Goal: Transaction & Acquisition: Purchase product/service

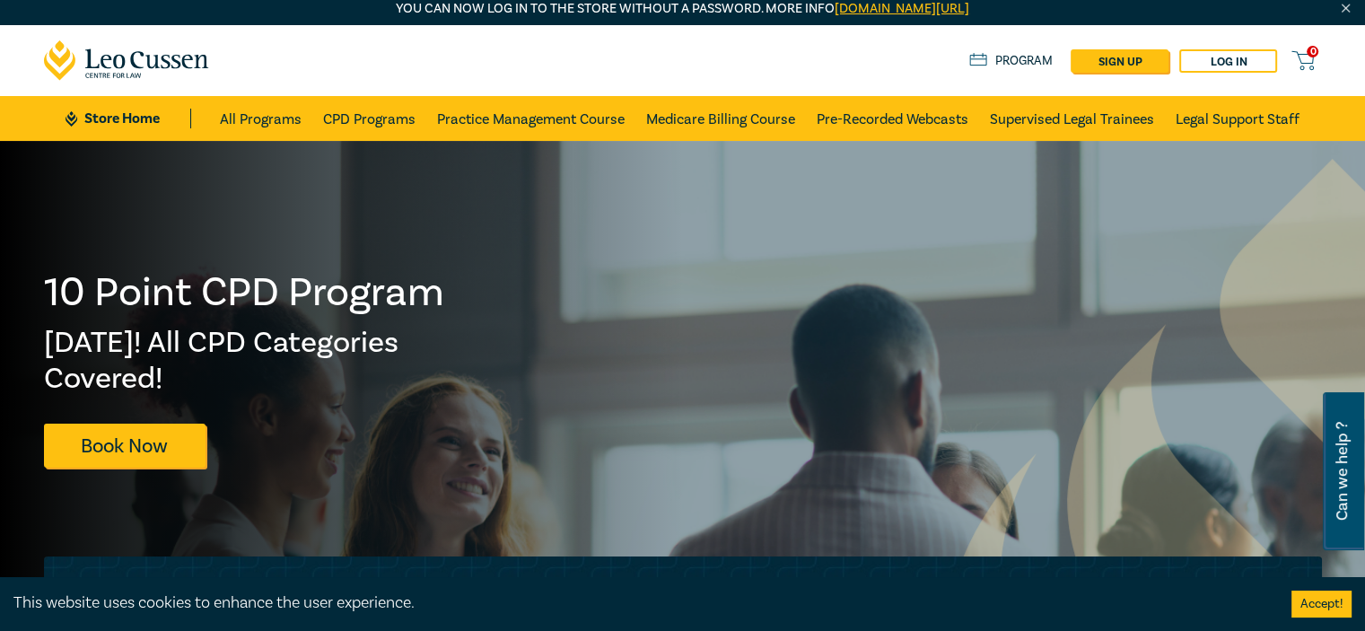
scroll to position [18, 0]
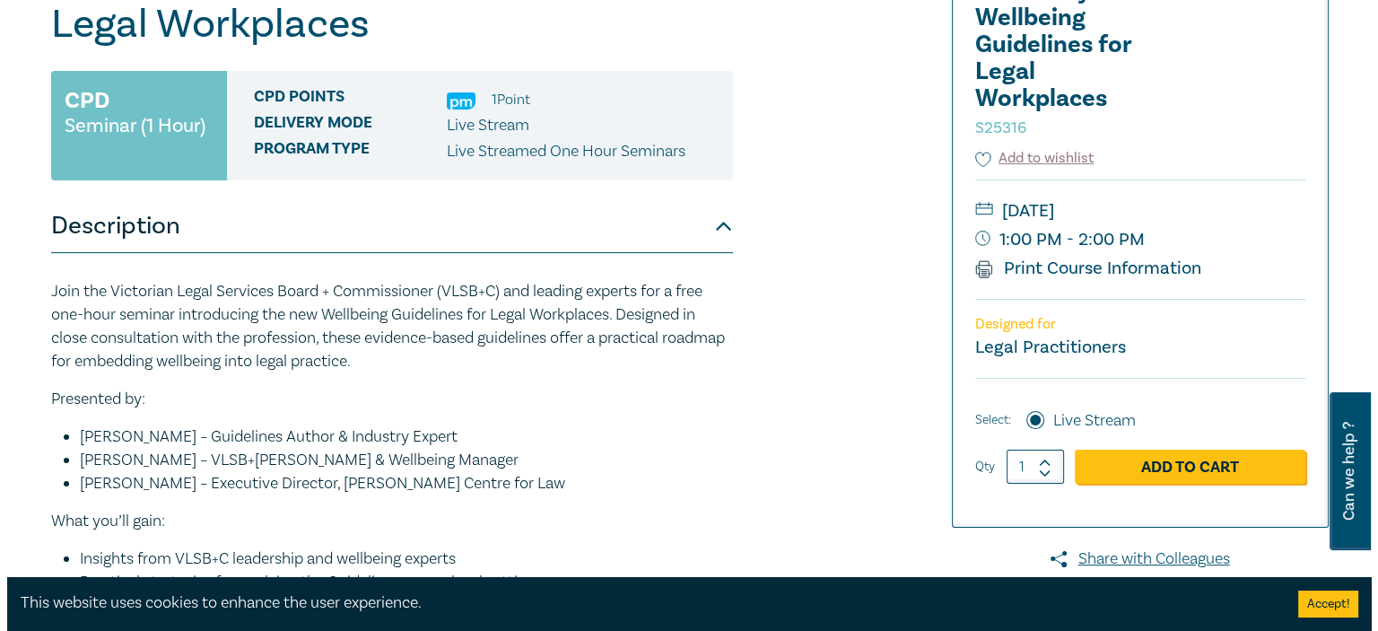
scroll to position [295, 0]
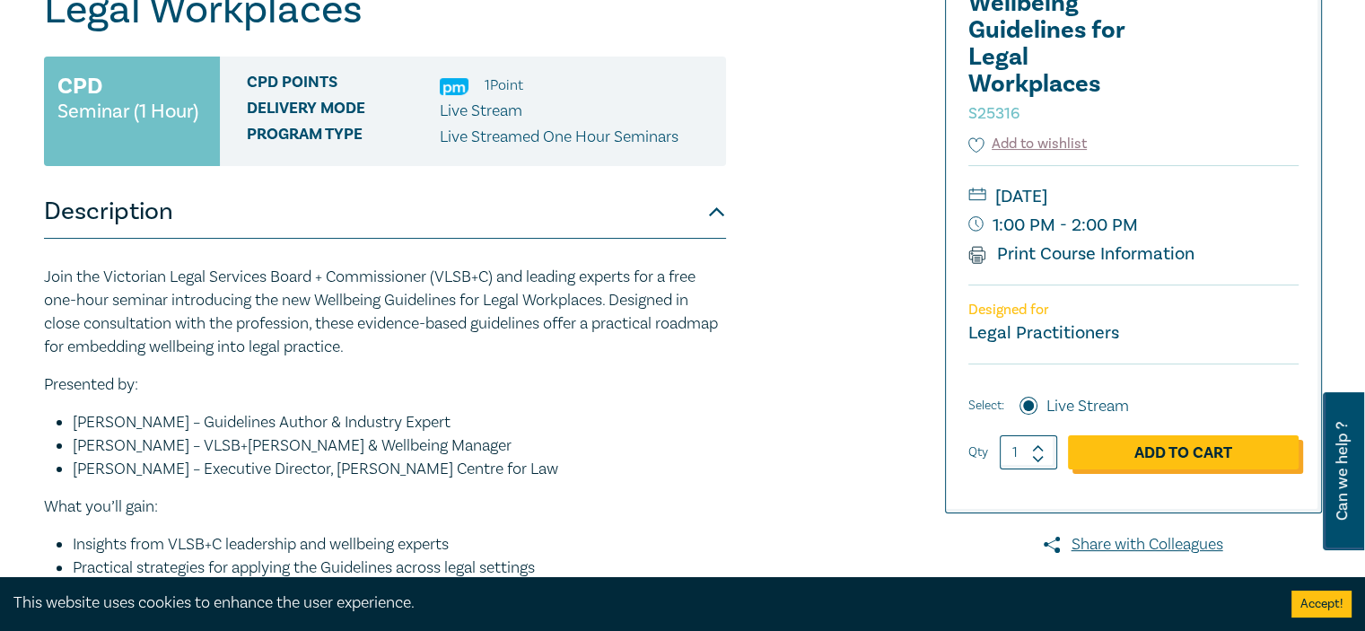
click at [1150, 448] on link "Add to Cart" at bounding box center [1183, 452] width 231 height 34
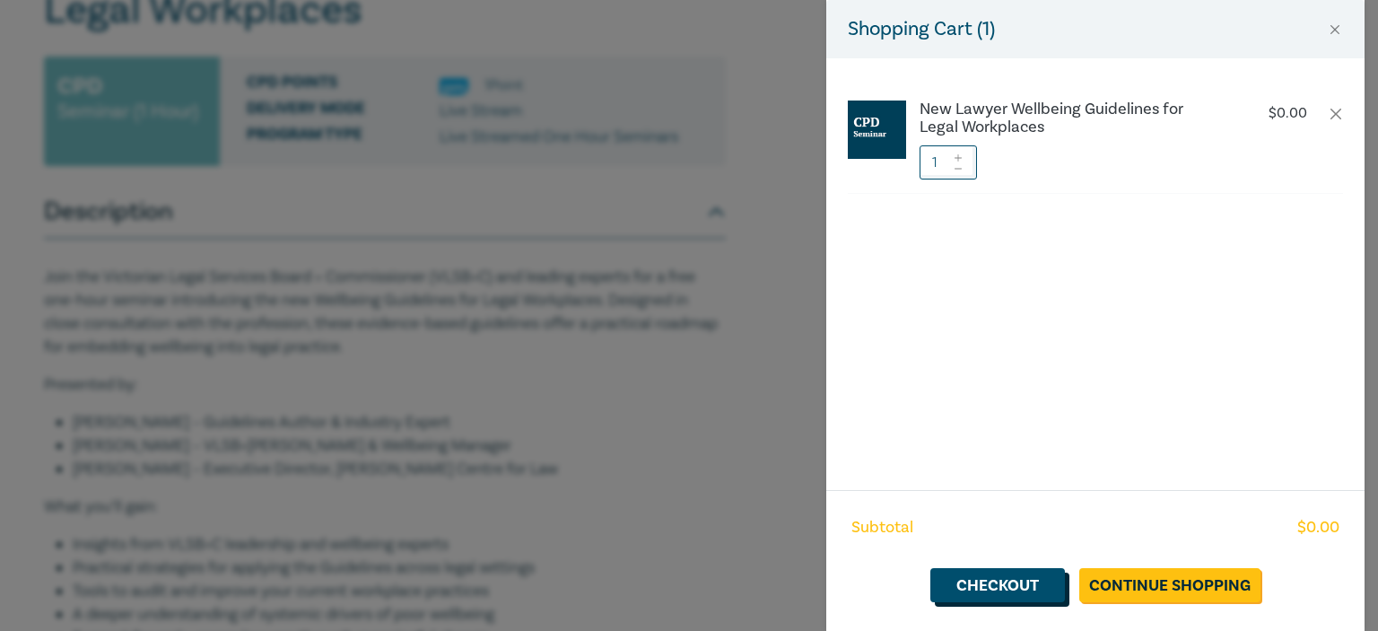
click at [1001, 586] on link "Checkout" at bounding box center [997, 585] width 135 height 34
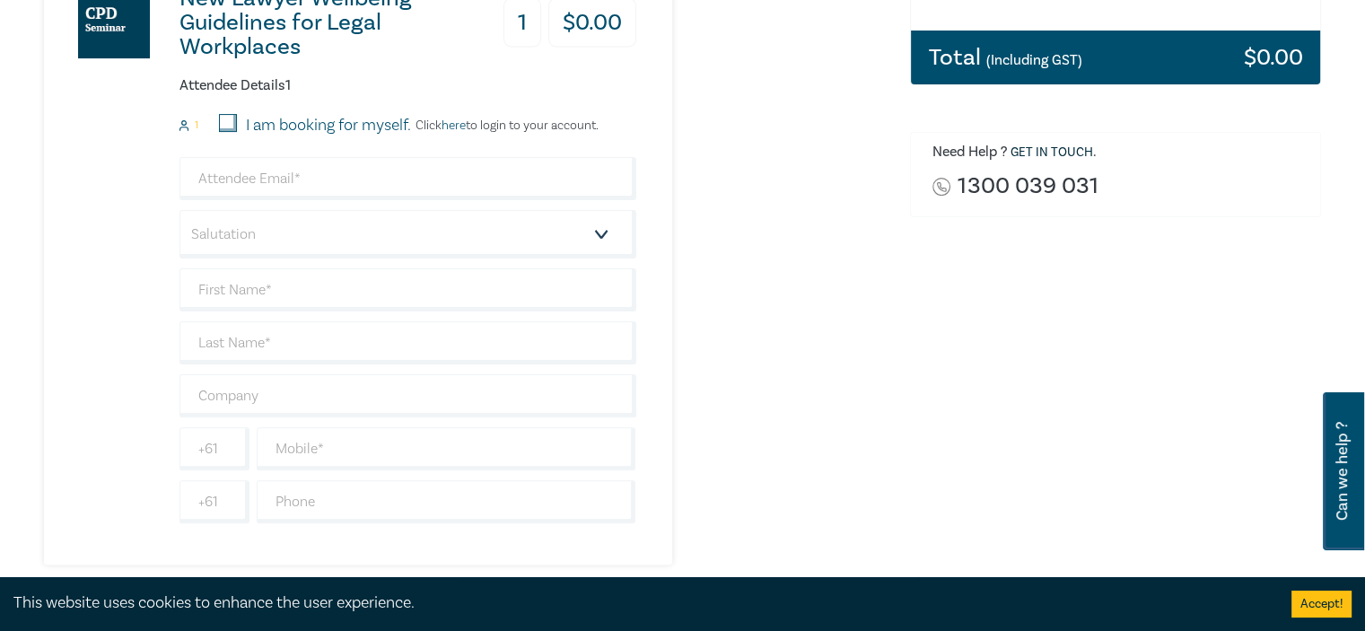
scroll to position [441, 0]
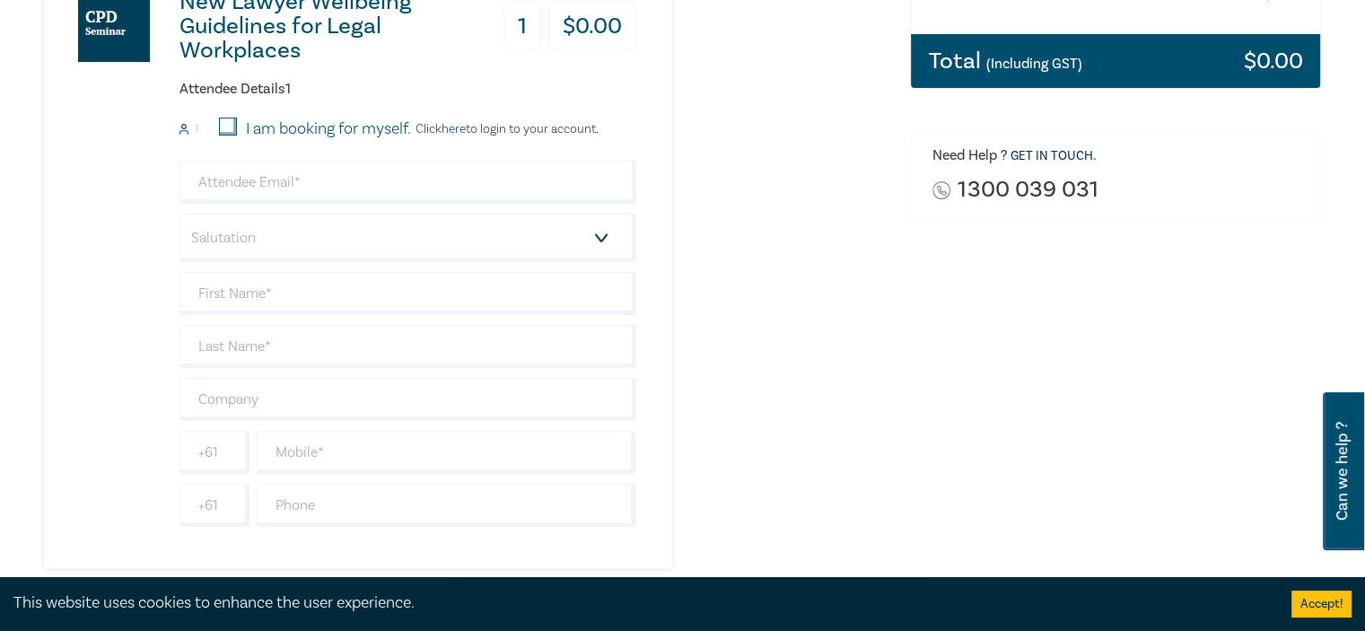
click at [232, 121] on input "I am booking for myself." at bounding box center [228, 127] width 18 height 18
checkbox input "true"
click at [223, 183] on input "email" at bounding box center [407, 182] width 457 height 43
type input "lewis@lewisobrien.com.au"
type input "Lewis"
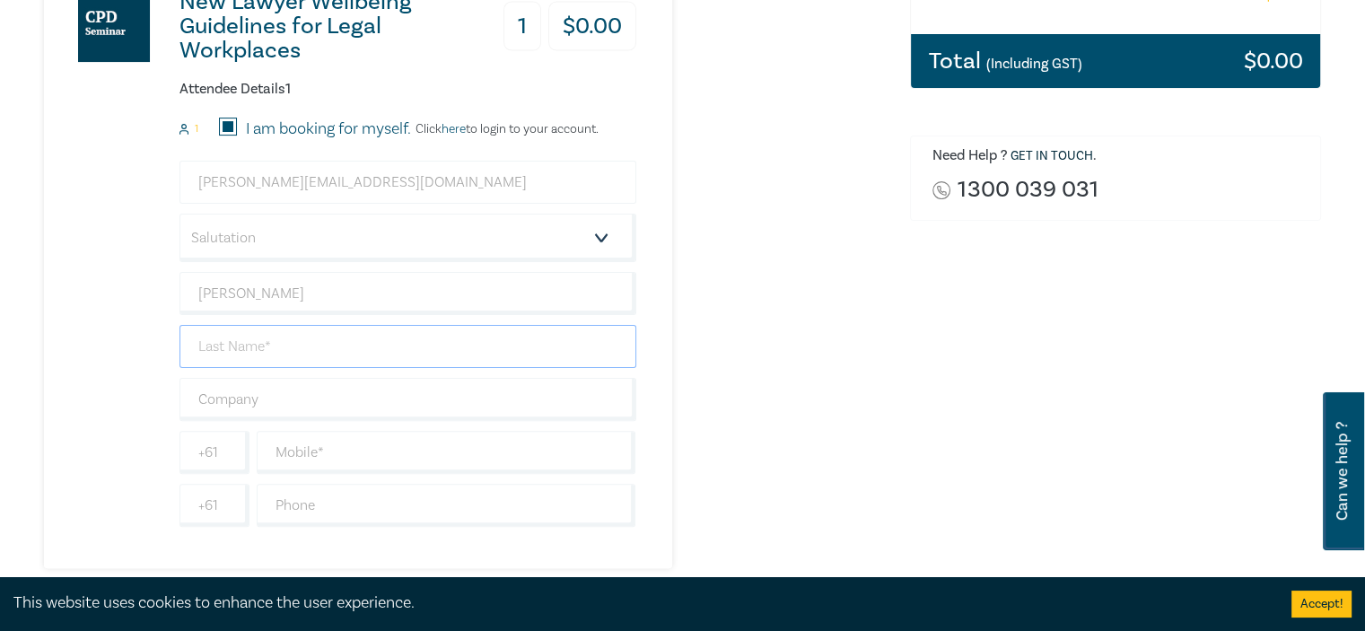
type input "O'Brien"
type input "Director"
type input "0407521112"
type input "Australia"
click at [276, 401] on input "Director" at bounding box center [407, 399] width 457 height 43
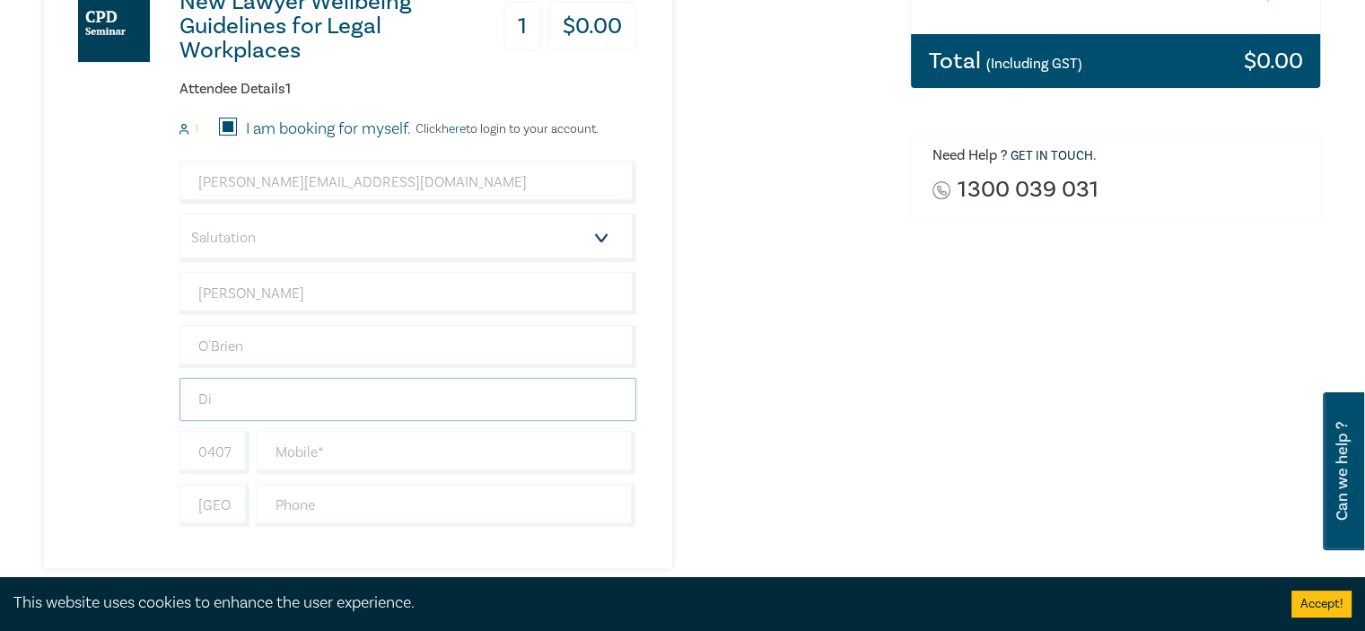
type input "D"
click at [301, 440] on input "text" at bounding box center [447, 452] width 380 height 43
type input "0407521112"
type input "Director"
click at [309, 448] on input "0407521112" at bounding box center [447, 452] width 380 height 43
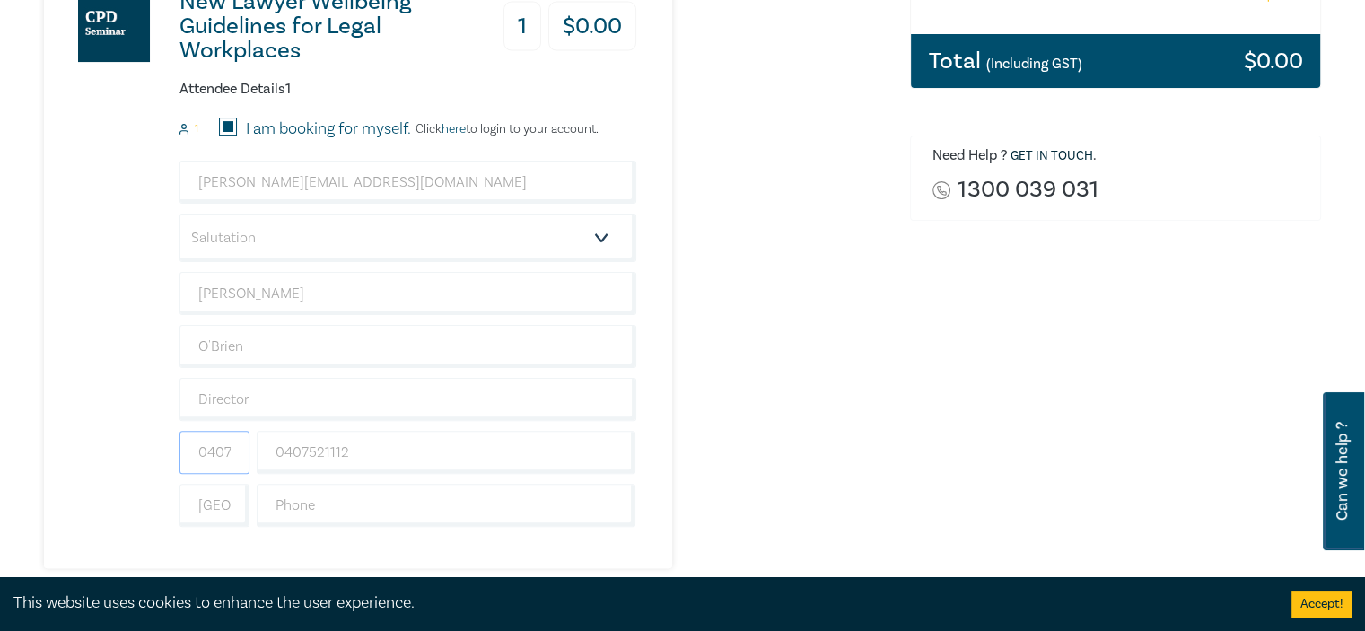
click at [233, 441] on input "0407521112" at bounding box center [214, 452] width 70 height 43
type input "521112"
click at [240, 383] on input "Director" at bounding box center [407, 399] width 457 height 43
click at [297, 393] on input "Director" at bounding box center [407, 399] width 457 height 43
type input "D"
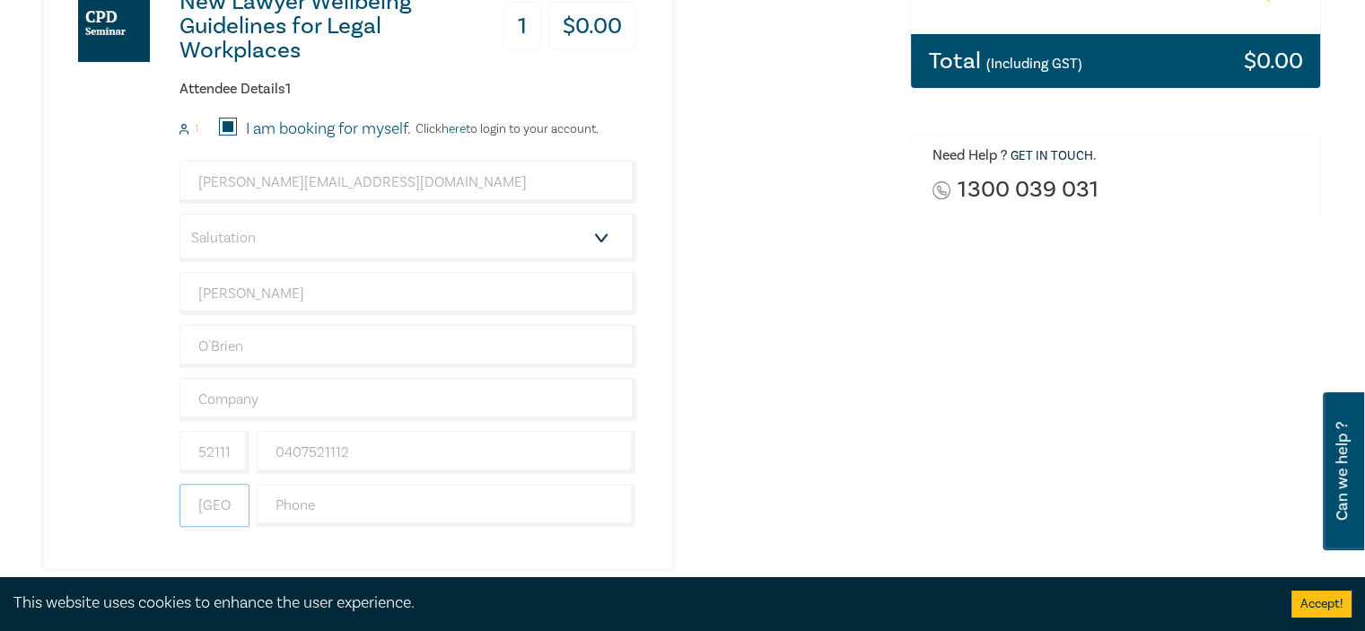
click at [240, 500] on input "Australia" at bounding box center [214, 505] width 70 height 43
click at [231, 498] on input "Australia" at bounding box center [214, 505] width 70 height 43
type input "a"
click at [198, 451] on input "521112" at bounding box center [214, 452] width 70 height 43
click at [355, 442] on input "0407521112" at bounding box center [447, 452] width 380 height 43
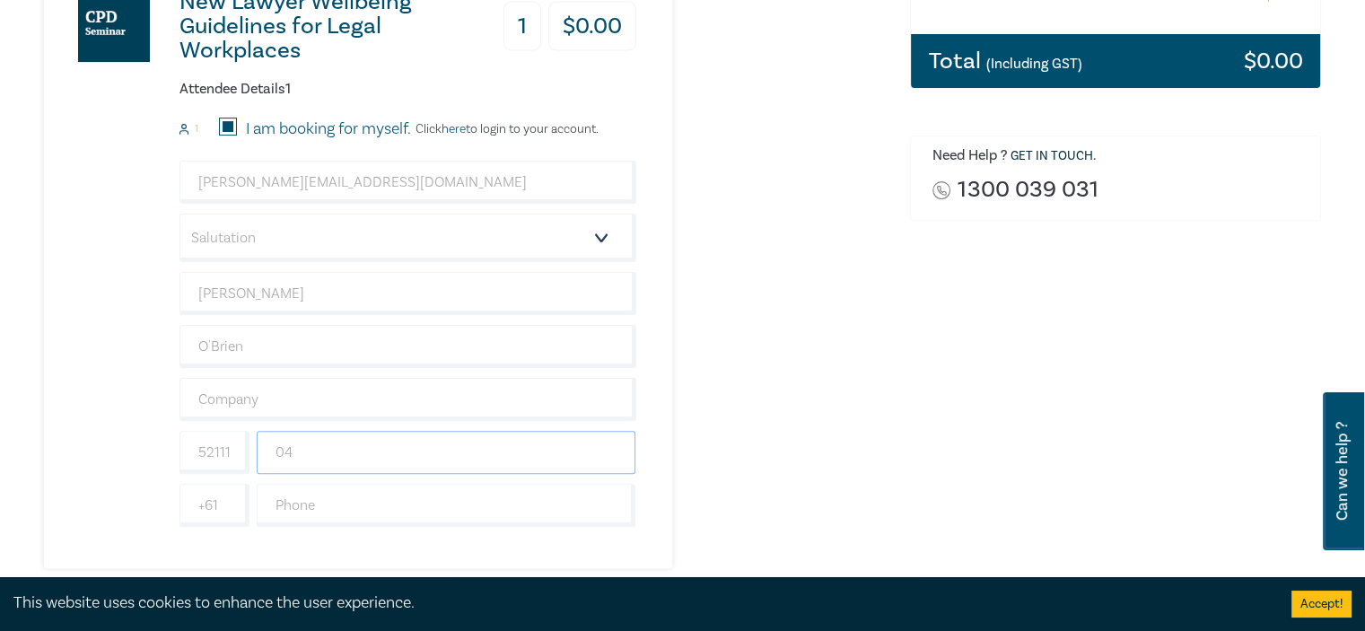
type input "0"
click at [232, 449] on input "521112" at bounding box center [214, 452] width 70 height 43
type input "5"
click at [331, 451] on input "text" at bounding box center [447, 452] width 380 height 43
type input "0407521112"
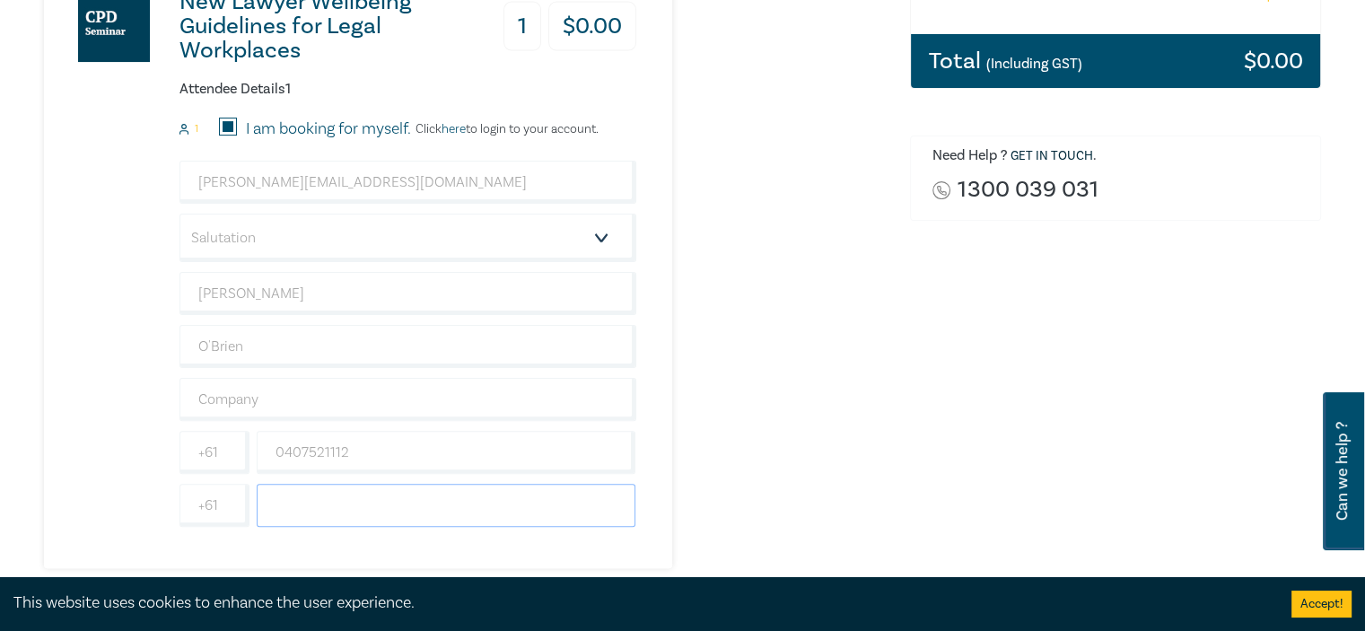
click at [354, 494] on input "text" at bounding box center [447, 505] width 380 height 43
click at [257, 402] on input "text" at bounding box center [407, 399] width 457 height 43
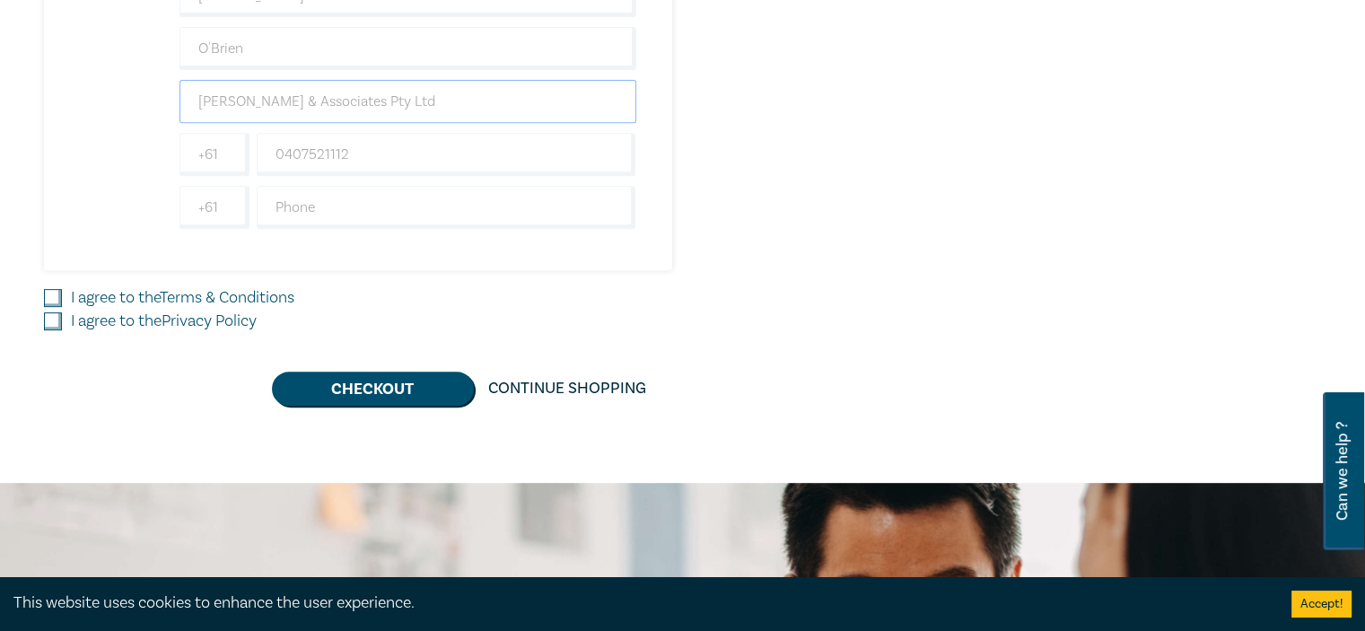
scroll to position [743, 0]
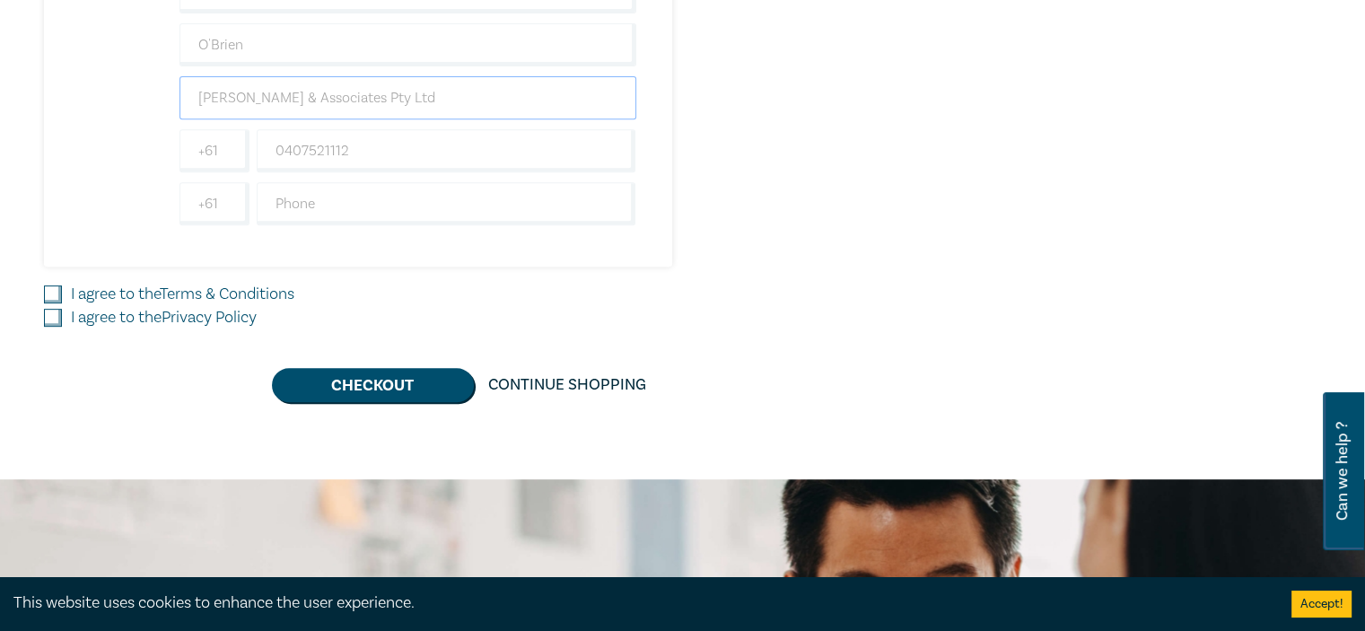
type input "Lewis O'Brien & Associates Pty Ltd"
click at [54, 286] on input "I agree to the Terms & Conditions" at bounding box center [53, 294] width 18 height 18
checkbox input "true"
click at [50, 312] on input "I agree to the Privacy Policy" at bounding box center [53, 318] width 18 height 18
checkbox input "true"
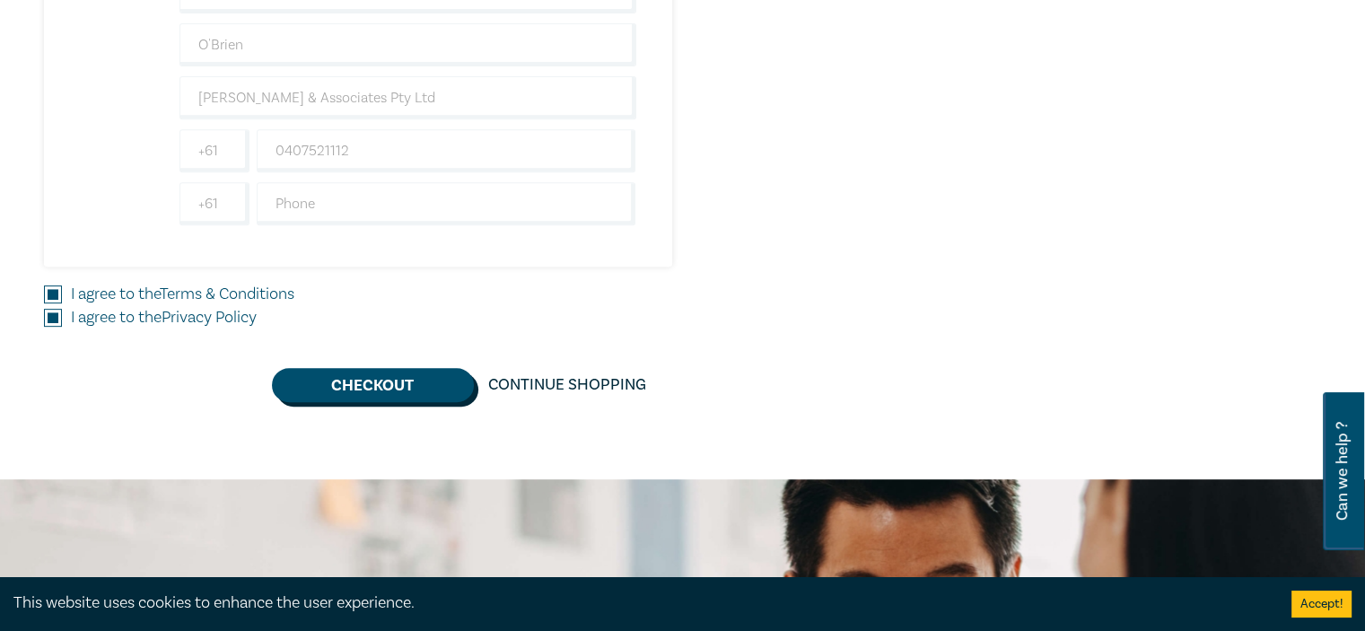
click at [329, 372] on button "Checkout" at bounding box center [373, 385] width 202 height 34
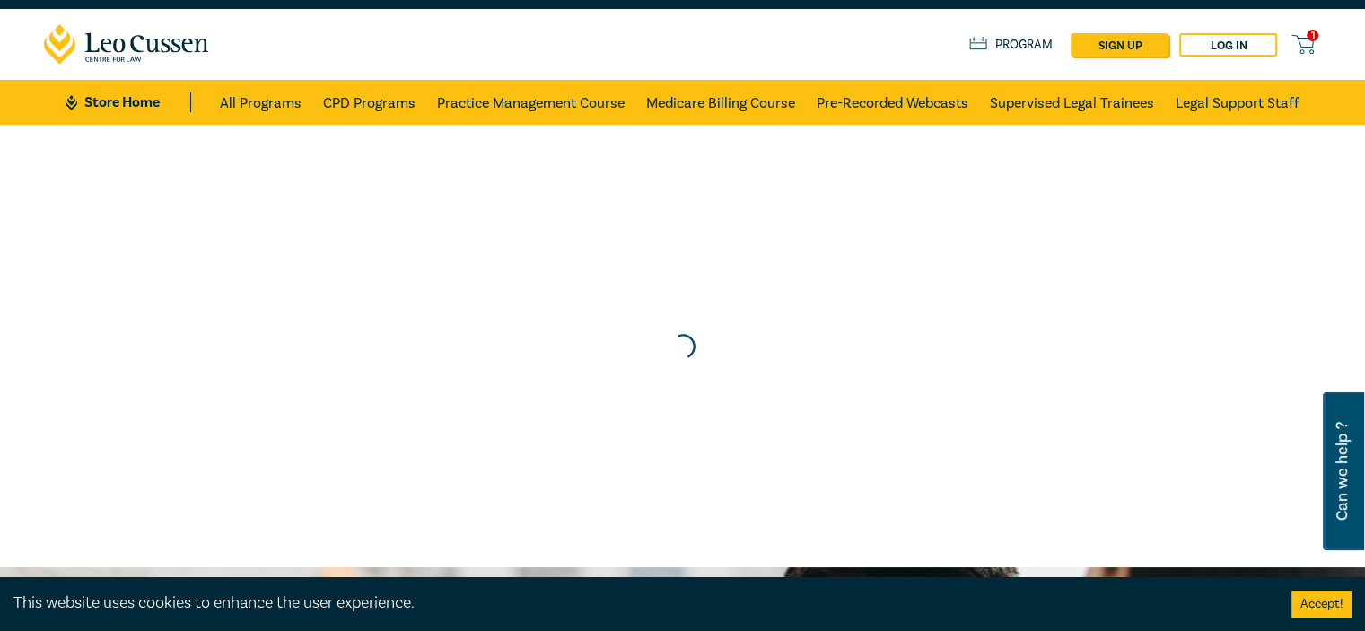
scroll to position [0, 0]
